Goal: Task Accomplishment & Management: Manage account settings

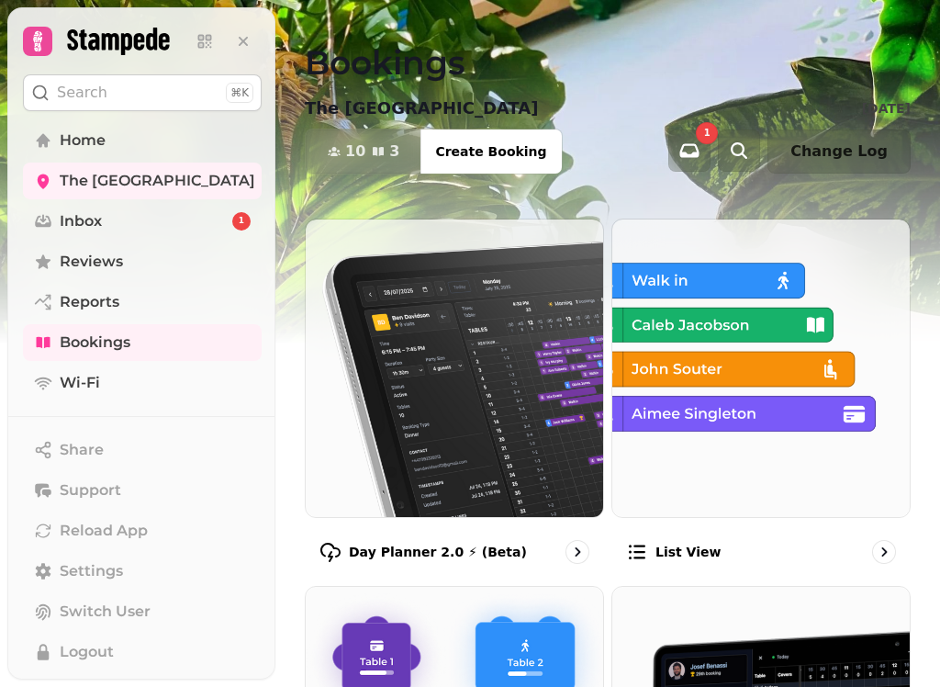
click at [468, 337] on img at bounding box center [454, 367] width 297 height 297
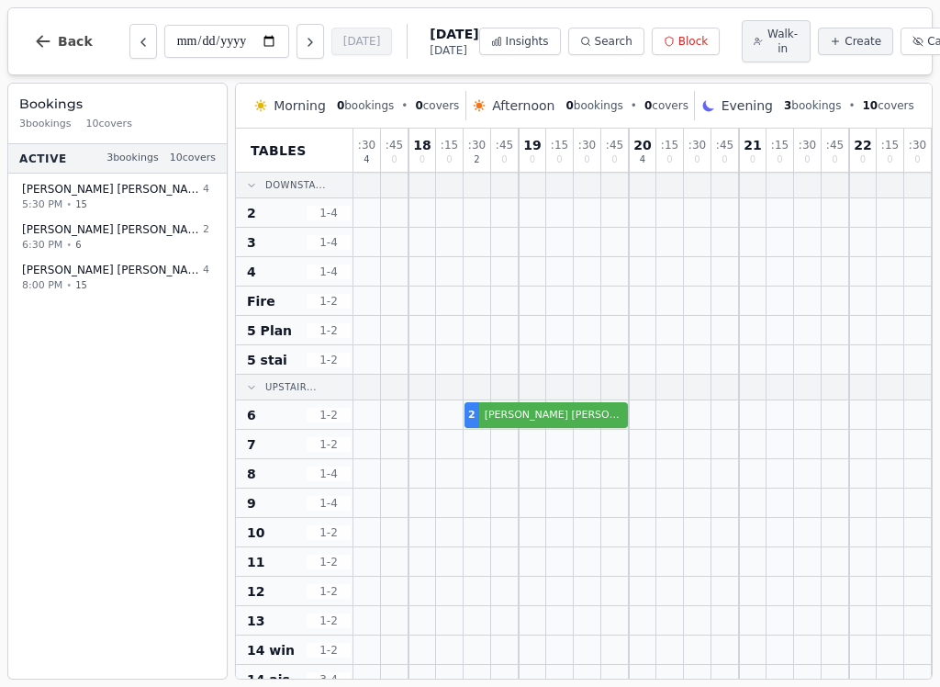
click at [303, 41] on icon "Next day" at bounding box center [310, 42] width 15 height 15
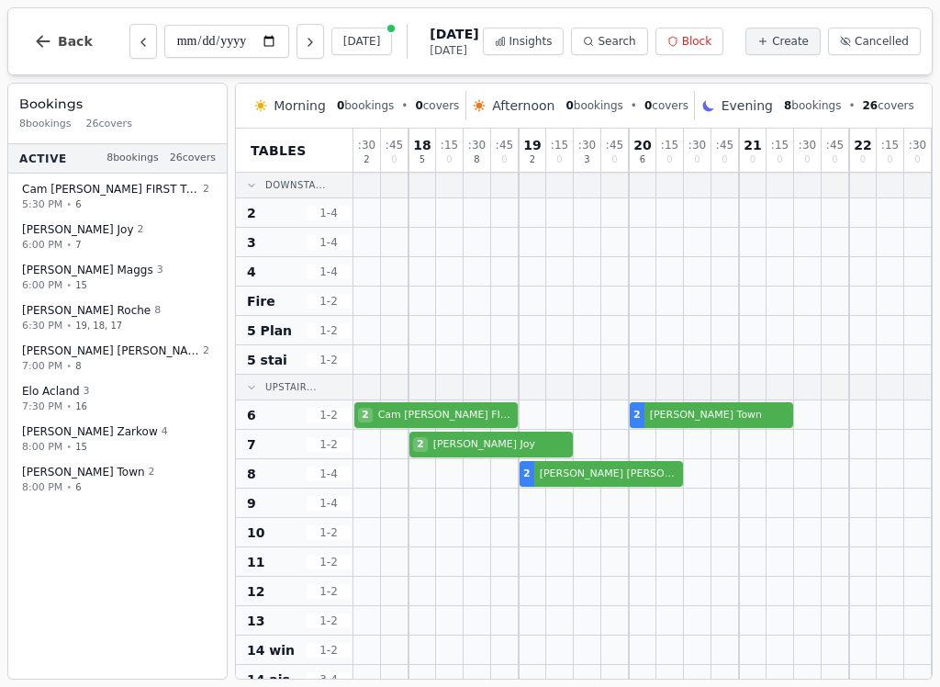
click at [303, 42] on icon "Next day" at bounding box center [310, 42] width 15 height 15
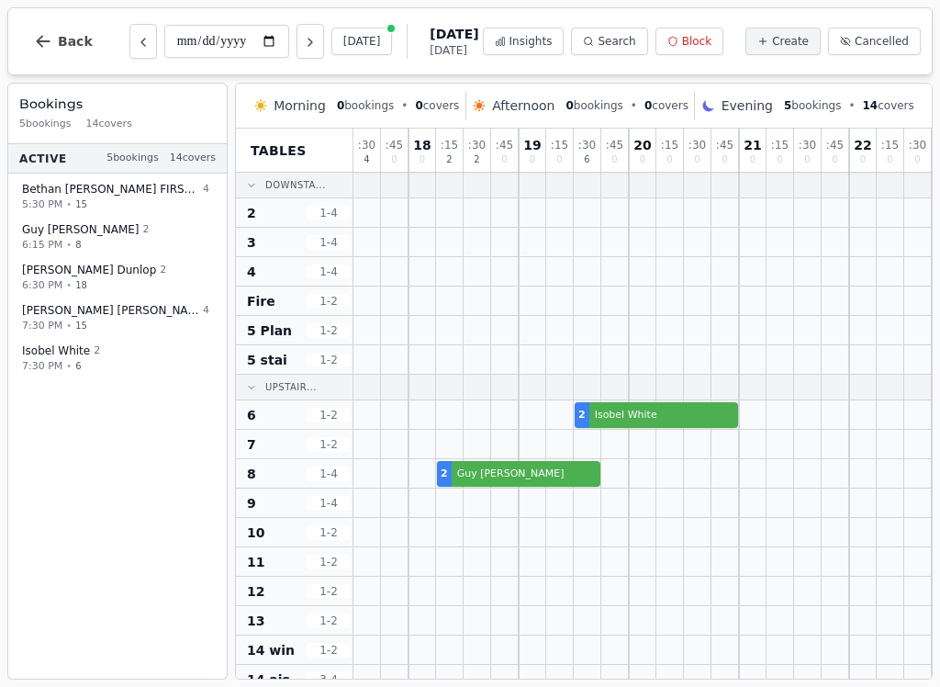
click at [303, 44] on icon "Next day" at bounding box center [310, 42] width 15 height 15
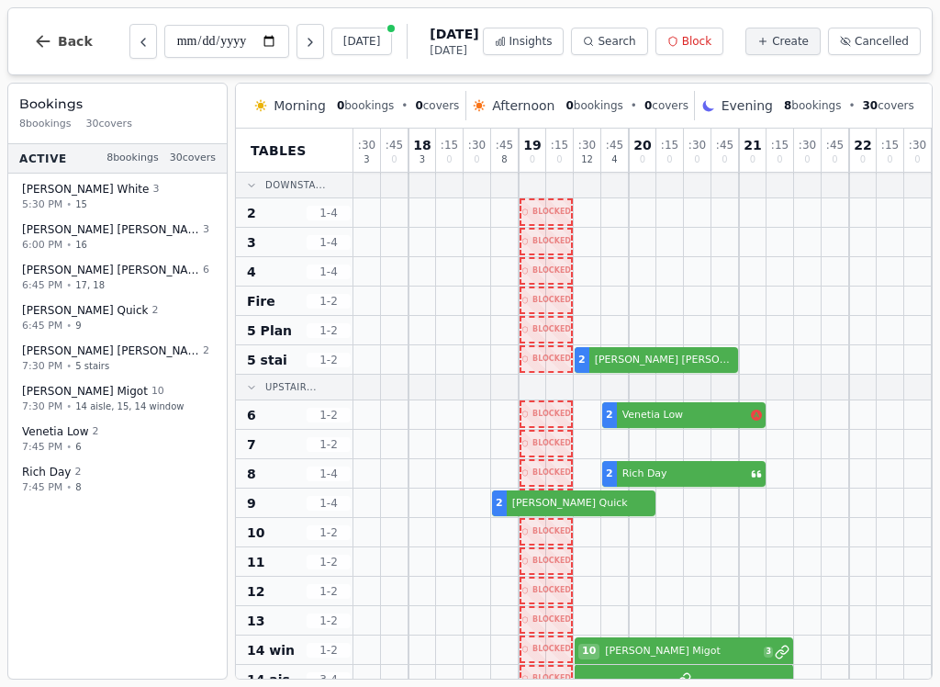
click at [303, 41] on icon "Next day" at bounding box center [310, 42] width 15 height 15
type input "**********"
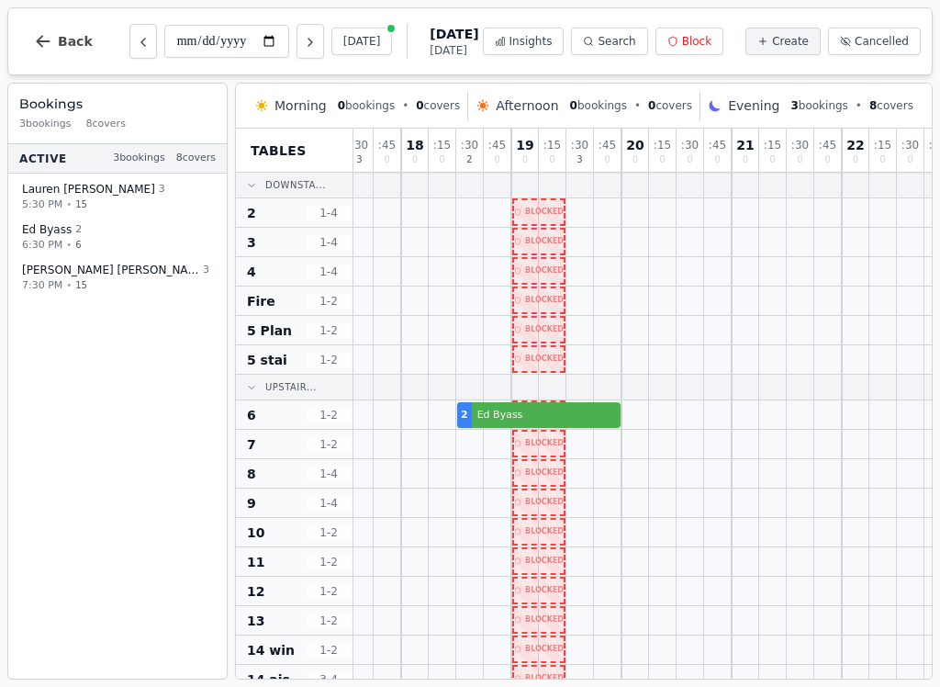
scroll to position [0, 7]
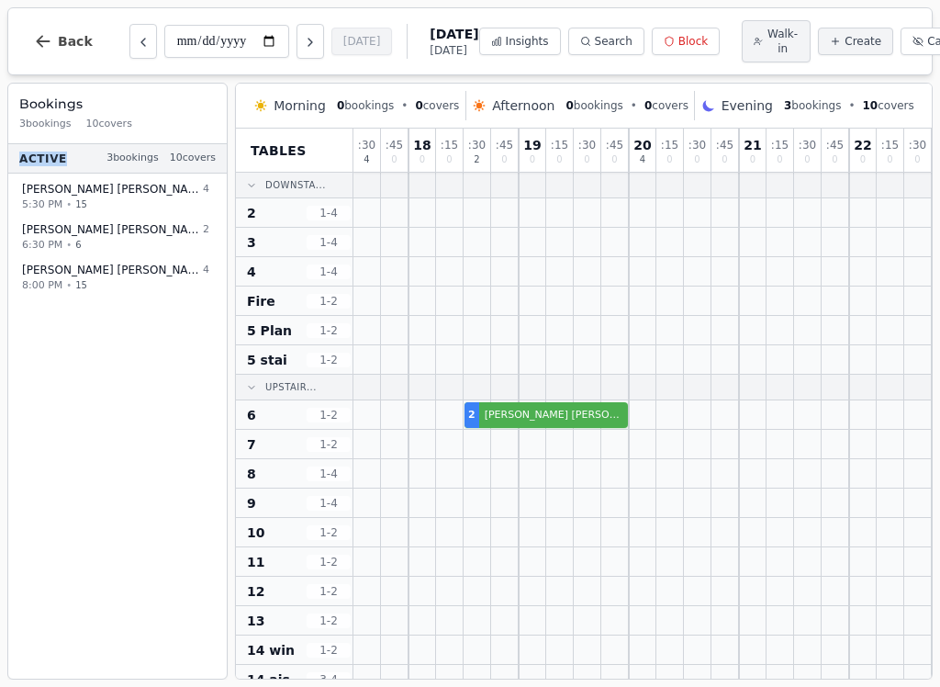
click at [9, 621] on div "Active 3 bookings 10 covers [PERSON_NAME] FIRST TABLE 4 5:30 PM • 15 [PERSON_NA…" at bounding box center [117, 409] width 218 height 531
click at [9, 599] on div "Active 3 bookings 10 covers [PERSON_NAME] FIRST TABLE 4 5:30 PM • 15 [PERSON_NA…" at bounding box center [117, 409] width 218 height 531
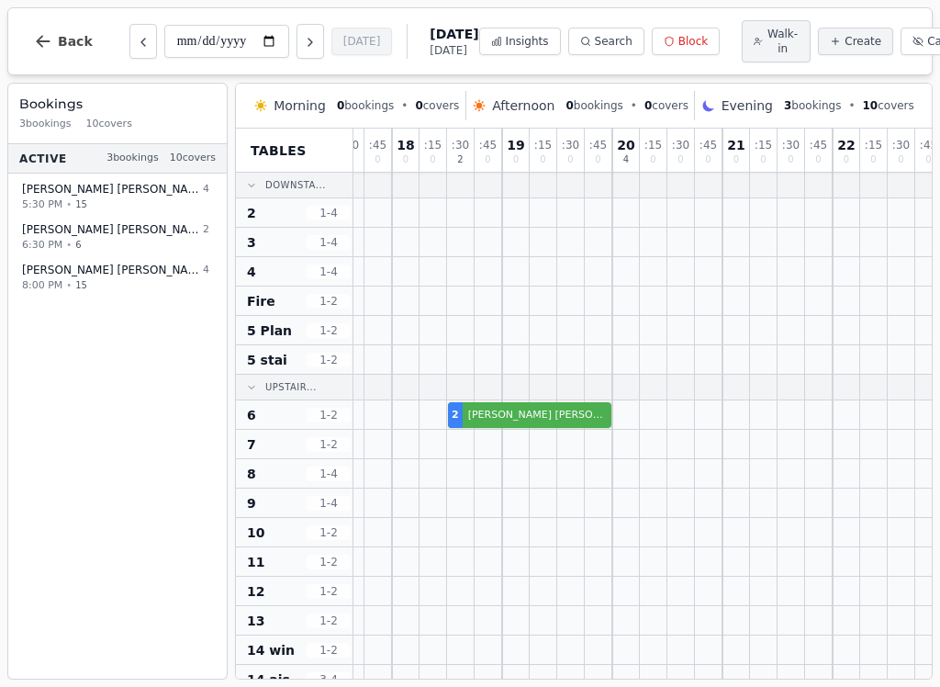
scroll to position [0, 17]
click at [129, 349] on div "Active 3 bookings 10 covers [PERSON_NAME] FIRST TABLE 4 5:30 PM • 15 [PERSON_NA…" at bounding box center [117, 409] width 218 height 531
click at [115, 492] on div "Active 3 bookings 10 covers [PERSON_NAME] FIRST TABLE 4 5:30 PM • 15 [PERSON_NA…" at bounding box center [117, 409] width 218 height 531
click at [66, 464] on div "Active 3 bookings 10 covers [PERSON_NAME] FIRST TABLE 4 5:30 PM • 15 [PERSON_NA…" at bounding box center [117, 409] width 218 height 531
click at [865, 169] on div ": 15 0" at bounding box center [874, 151] width 28 height 44
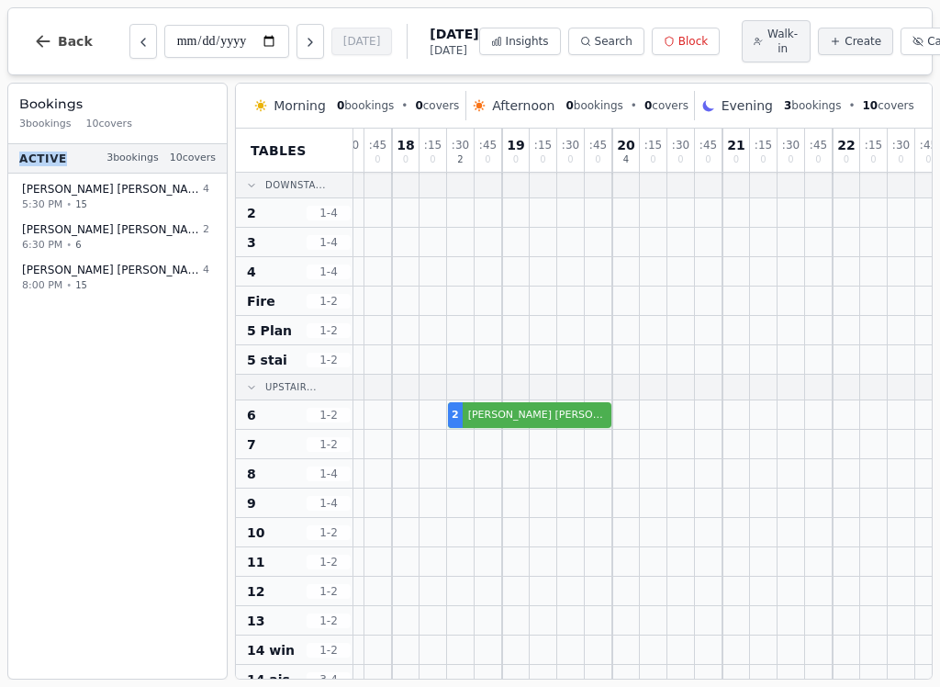
click at [60, 559] on div "Active 3 bookings 10 covers [PERSON_NAME] FIRST TABLE 4 5:30 PM • 15 [PERSON_NA…" at bounding box center [117, 409] width 218 height 531
